Goal: Task Accomplishment & Management: Manage account settings

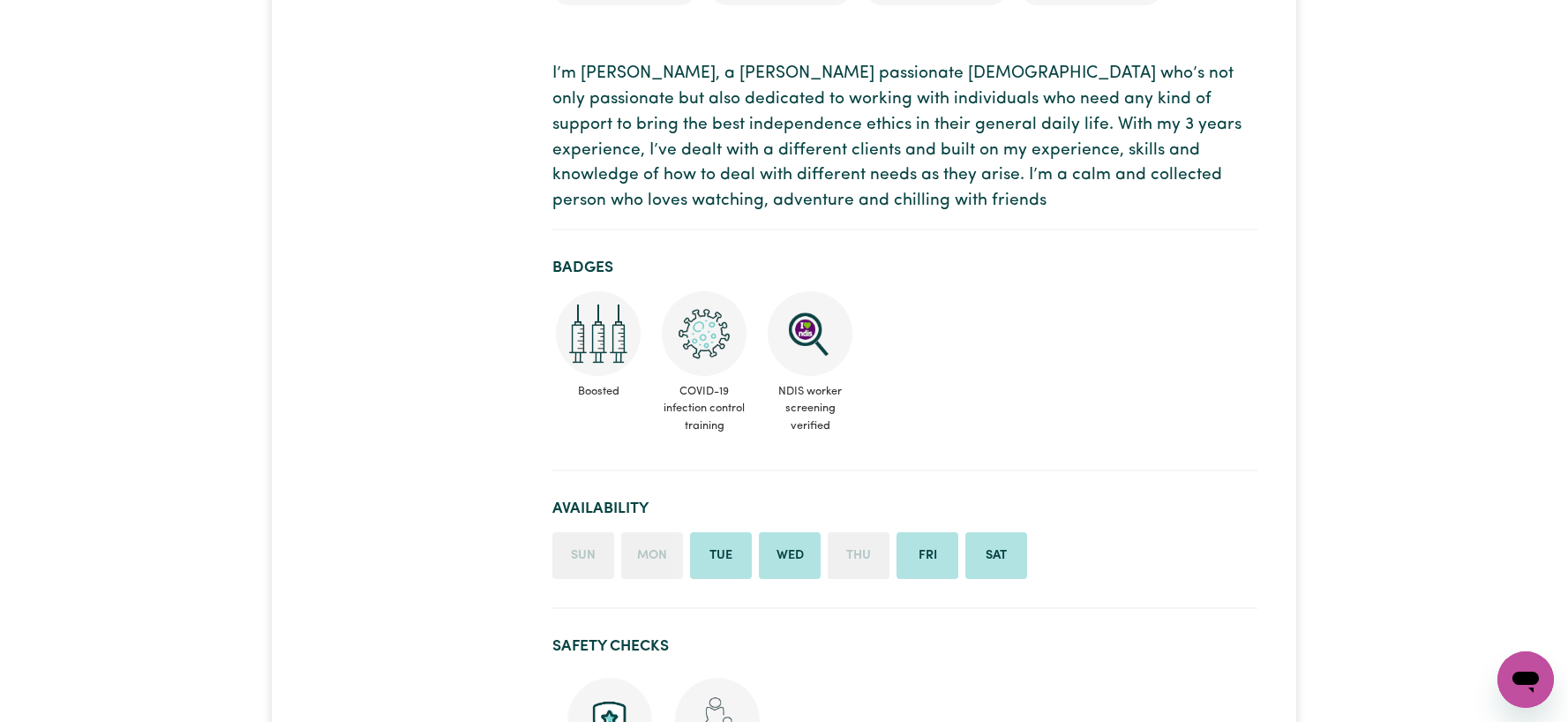
scroll to position [857, 0]
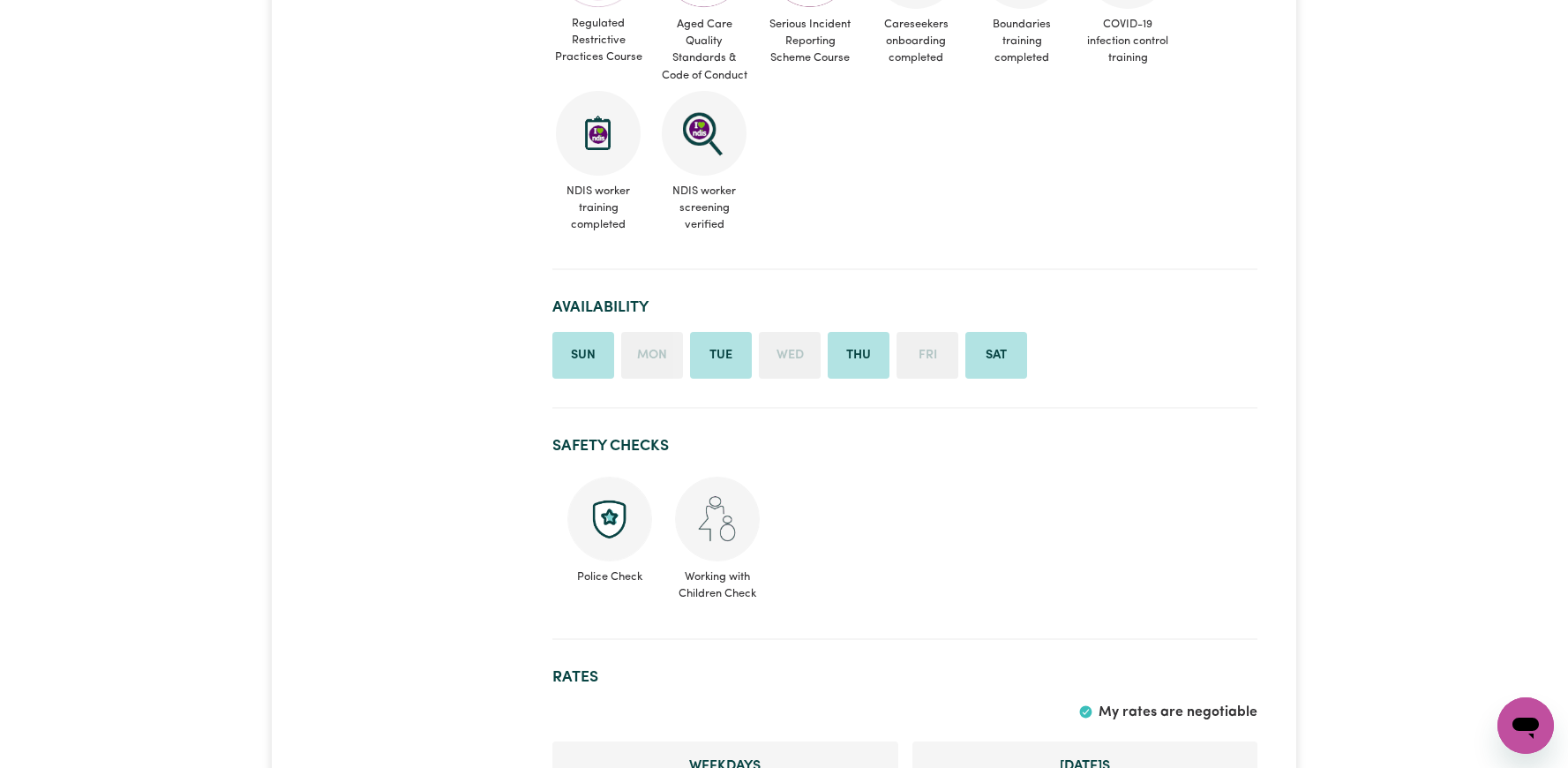
scroll to position [1242, 0]
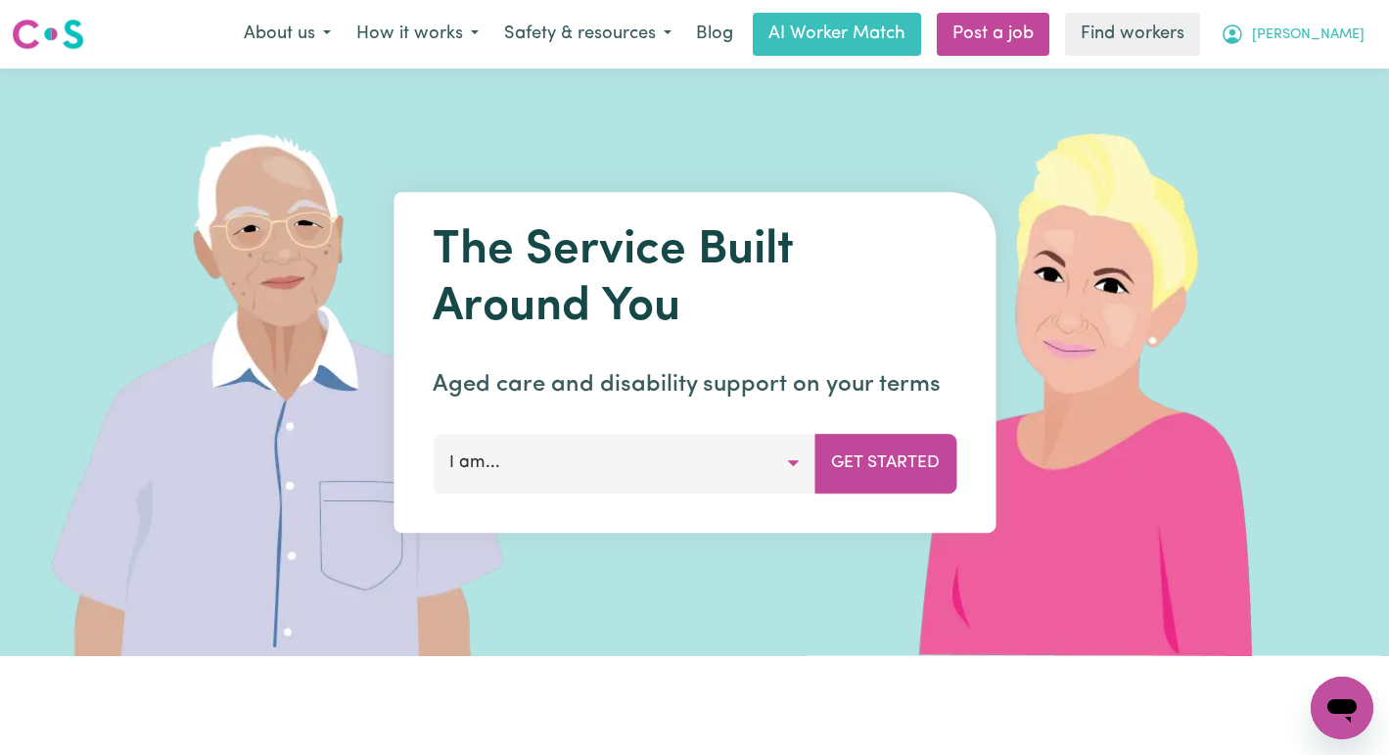
click at [1325, 44] on button "[PERSON_NAME]" at bounding box center [1292, 34] width 169 height 41
click at [1304, 115] on link "Logout" at bounding box center [1298, 112] width 155 height 37
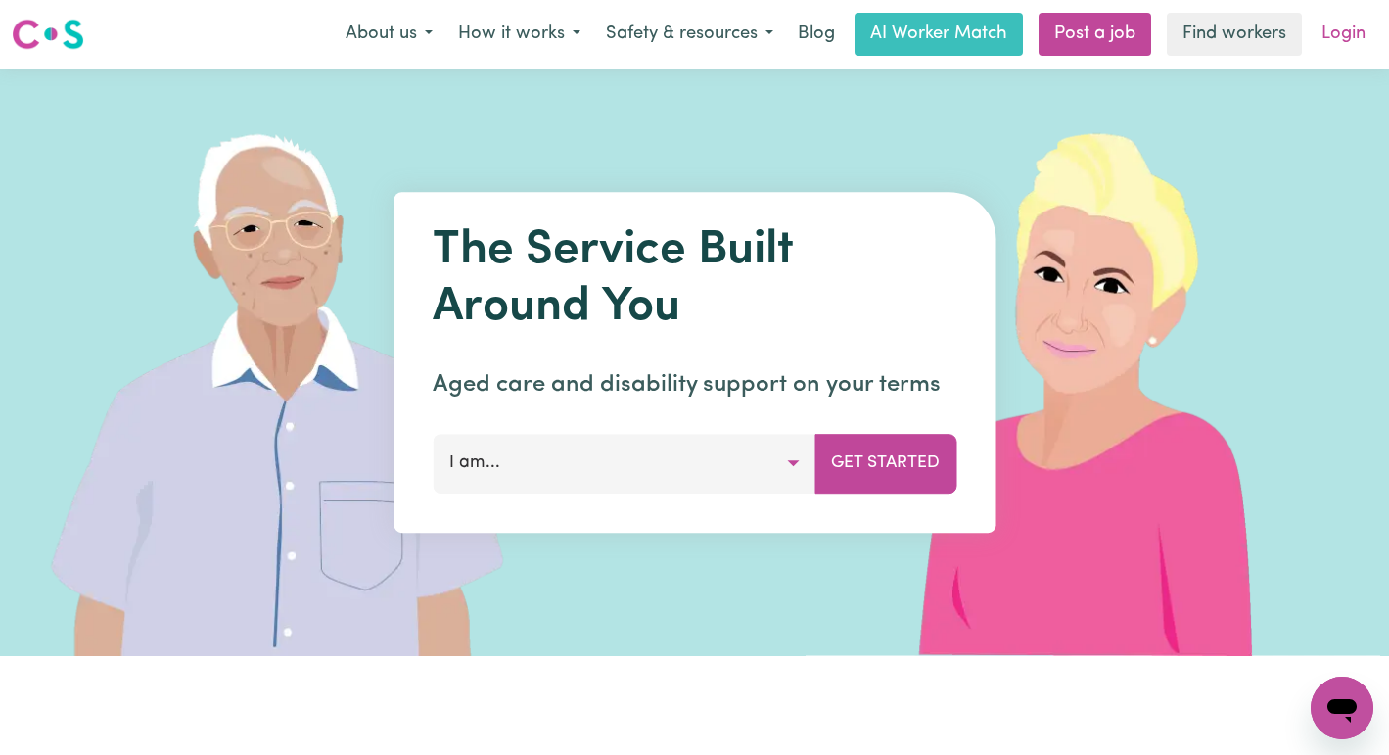
click at [1340, 45] on link "Login" at bounding box center [1344, 34] width 68 height 43
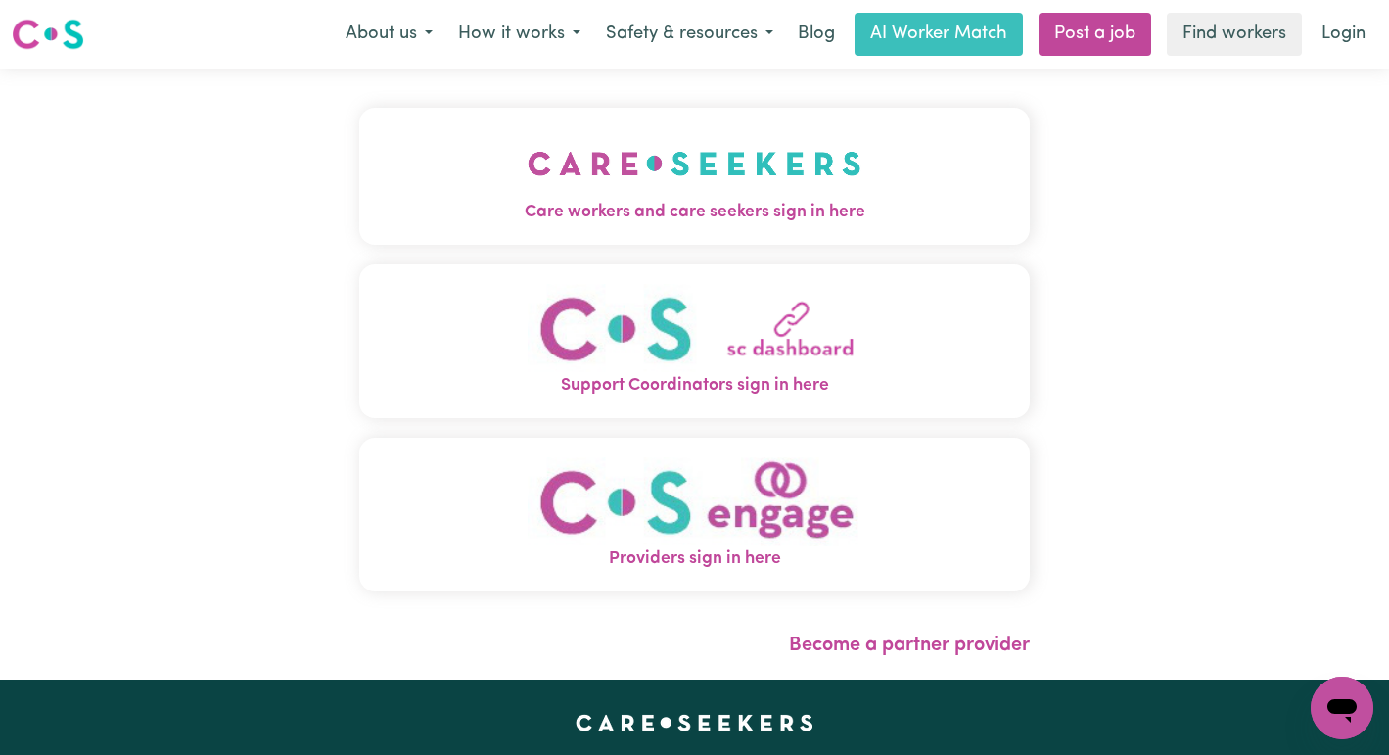
click at [617, 181] on img "Care workers and care seekers sign in here" at bounding box center [695, 163] width 334 height 72
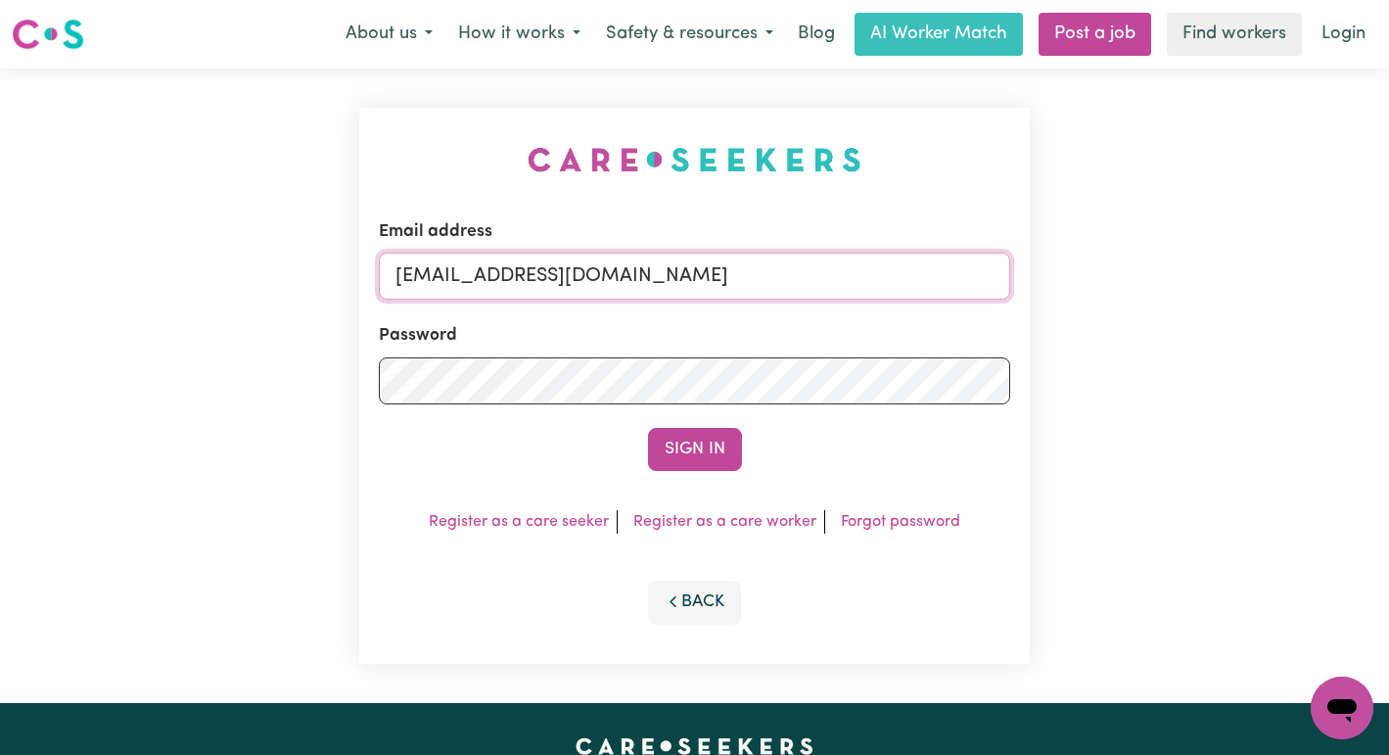
drag, startPoint x: 848, startPoint y: 271, endPoint x: 499, endPoint y: 279, distance: 348.5
click at [499, 279] on input "superuser~AretaCarewing@careseekers.com.au" at bounding box center [695, 276] width 632 height 47
paste input "RhondaCF"
type input "superuser~RhondaCF@careseekers.com.au"
click at [648, 428] on button "Sign In" at bounding box center [695, 449] width 94 height 43
